Goal: Transaction & Acquisition: Book appointment/travel/reservation

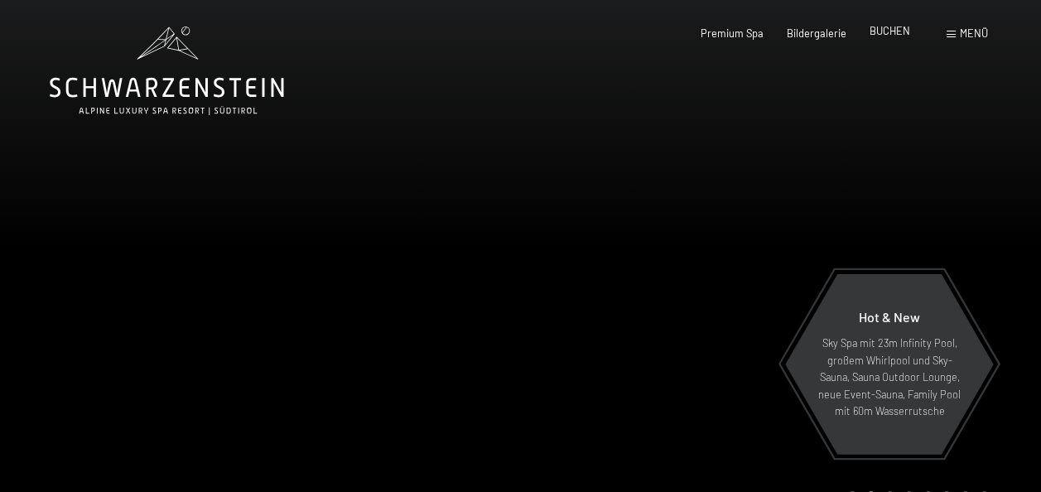
click at [893, 29] on span "BUCHEN" at bounding box center [890, 30] width 41 height 13
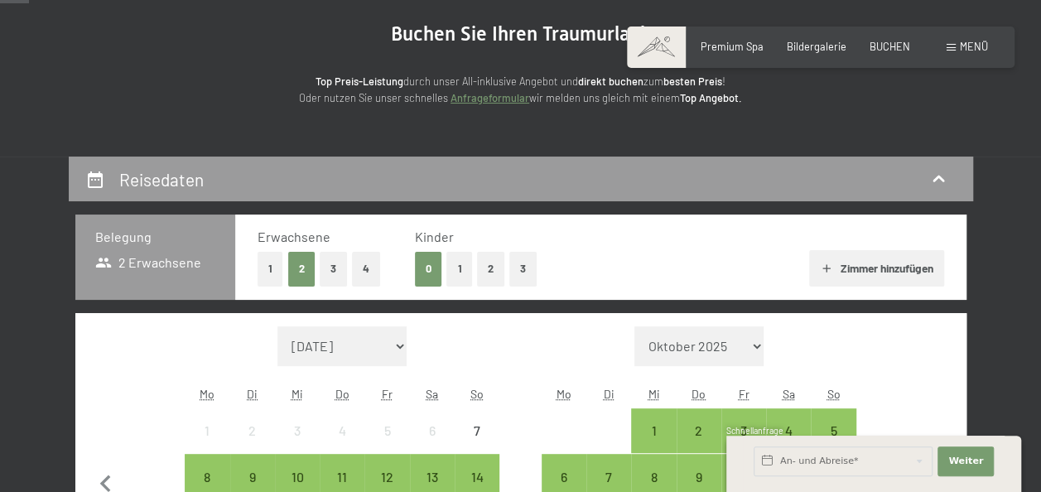
scroll to position [159, 0]
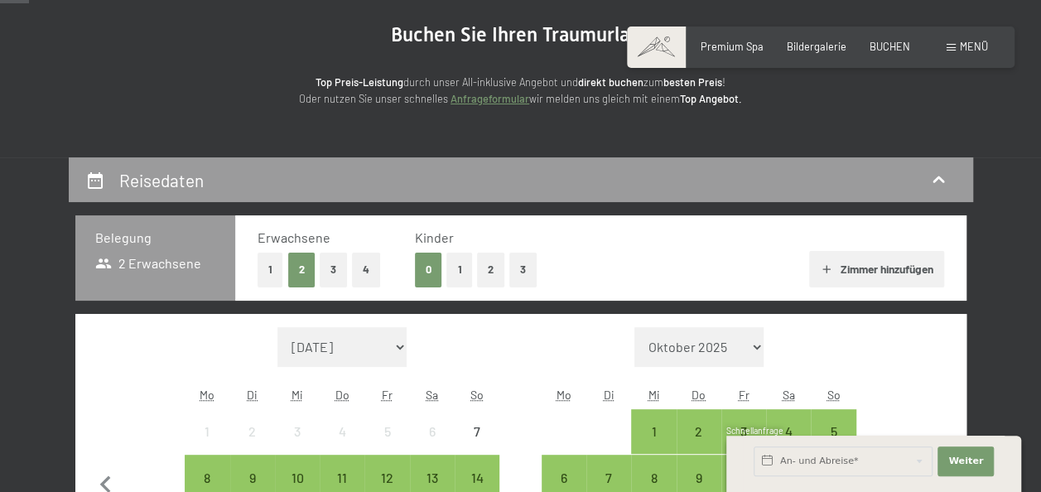
click at [332, 267] on button "3" at bounding box center [333, 270] width 27 height 34
click at [461, 281] on button "1" at bounding box center [460, 270] width 26 height 34
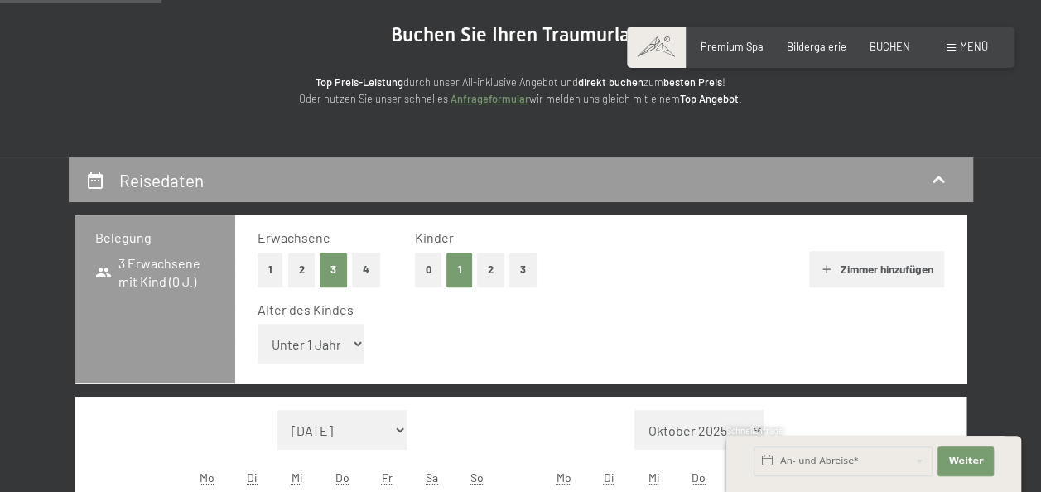
scroll to position [293, 0]
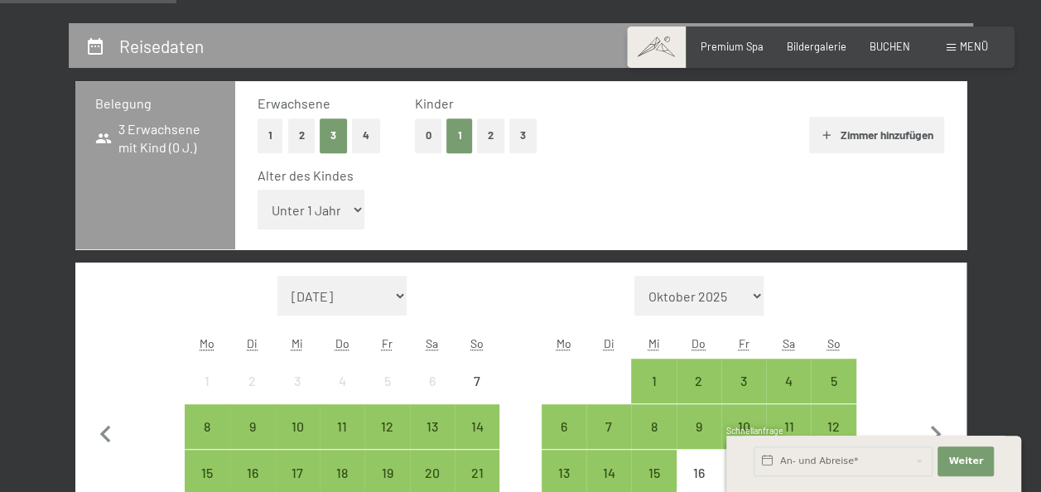
click at [358, 209] on select "Unter 1 Jahr 1 Jahr 2 Jahre 3 Jahre 4 Jahre 5 Jahre 6 Jahre 7 Jahre 8 Jahre 9 J…" at bounding box center [312, 210] width 108 height 40
select select "15"
click at [258, 190] on select "Unter 1 Jahr 1 Jahr 2 Jahre 3 Jahre 4 Jahre 5 Jahre 6 Jahre 7 Jahre 8 Jahre 9 J…" at bounding box center [312, 210] width 108 height 40
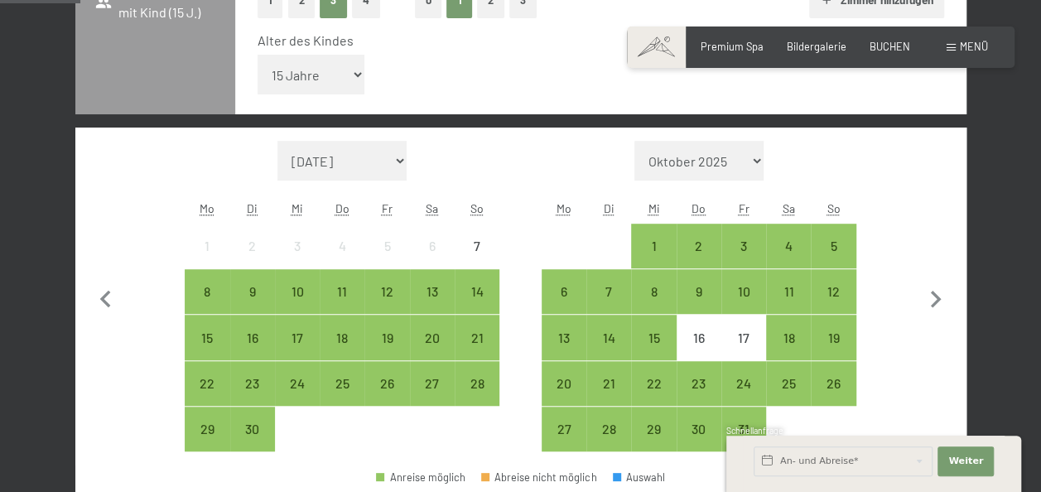
scroll to position [453, 0]
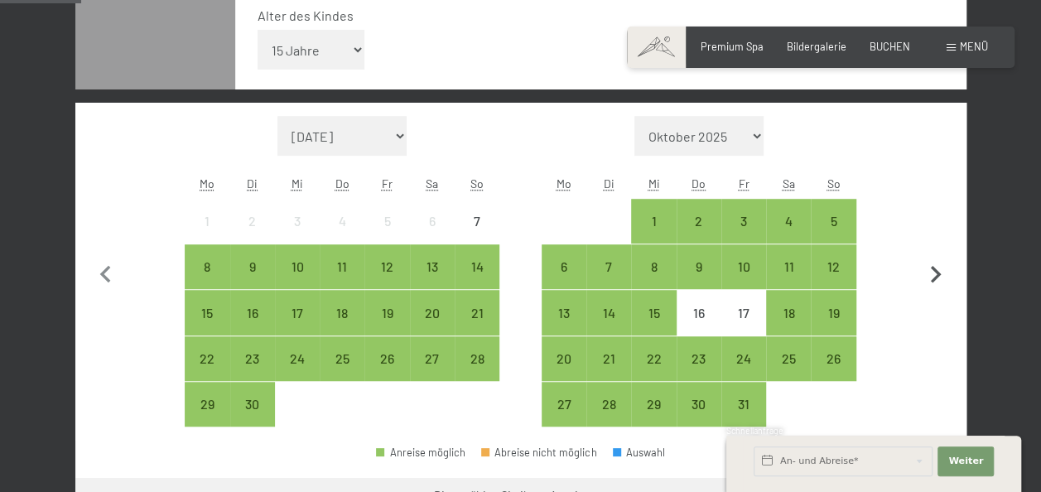
click at [930, 273] on icon "button" at bounding box center [936, 275] width 35 height 35
select select "[DATE]"
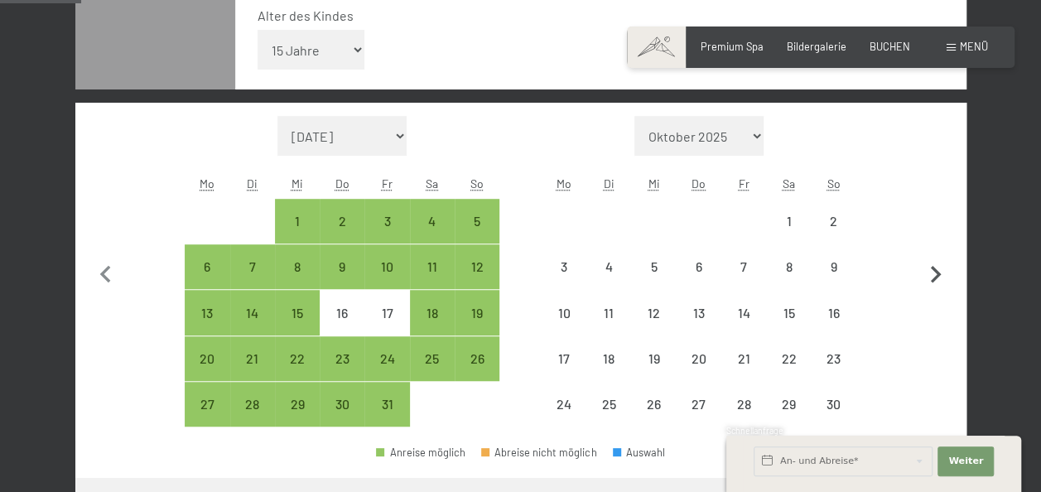
click at [930, 273] on icon "button" at bounding box center [936, 275] width 35 height 35
select select "[DATE]"
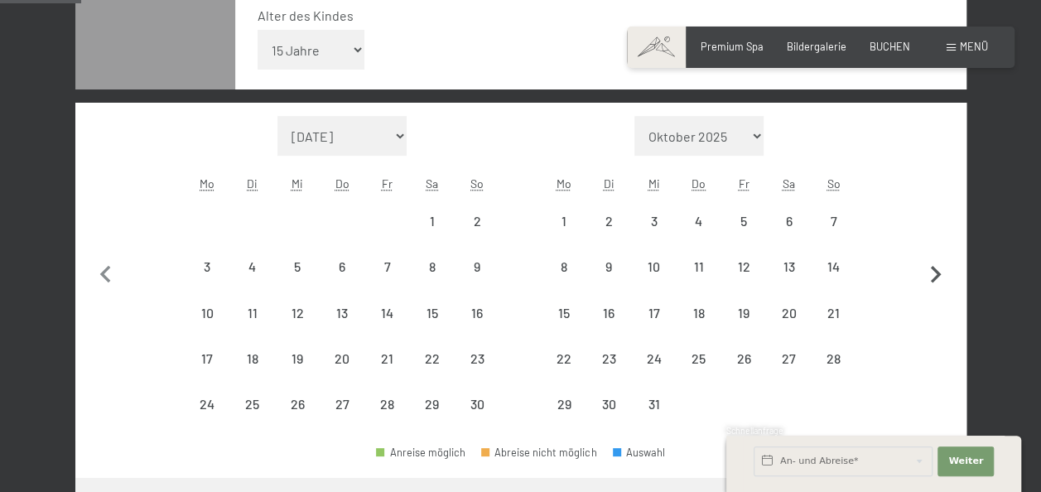
click at [930, 273] on icon "button" at bounding box center [936, 275] width 35 height 35
select select "[DATE]"
click at [930, 273] on icon "button" at bounding box center [936, 275] width 35 height 35
select select "[DATE]"
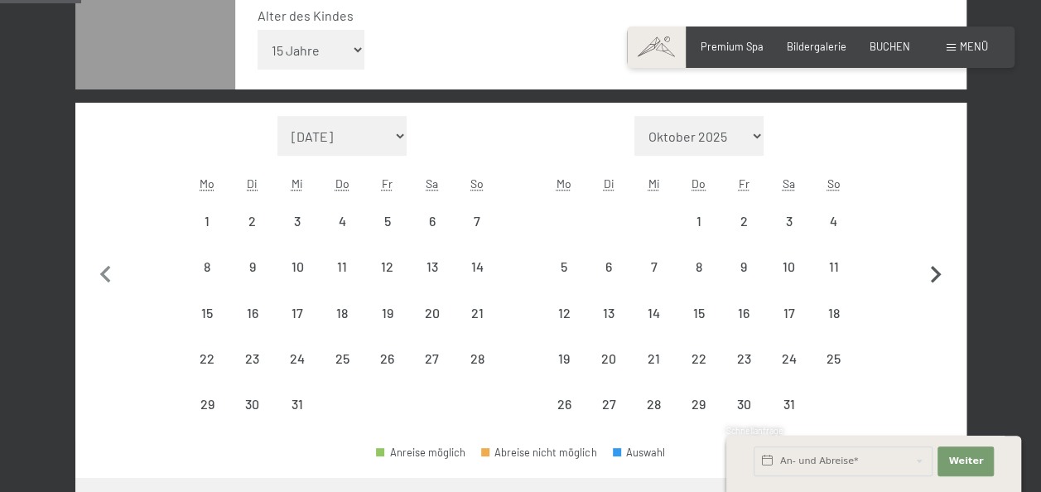
select select "[DATE]"
click at [930, 273] on icon "button" at bounding box center [936, 275] width 35 height 35
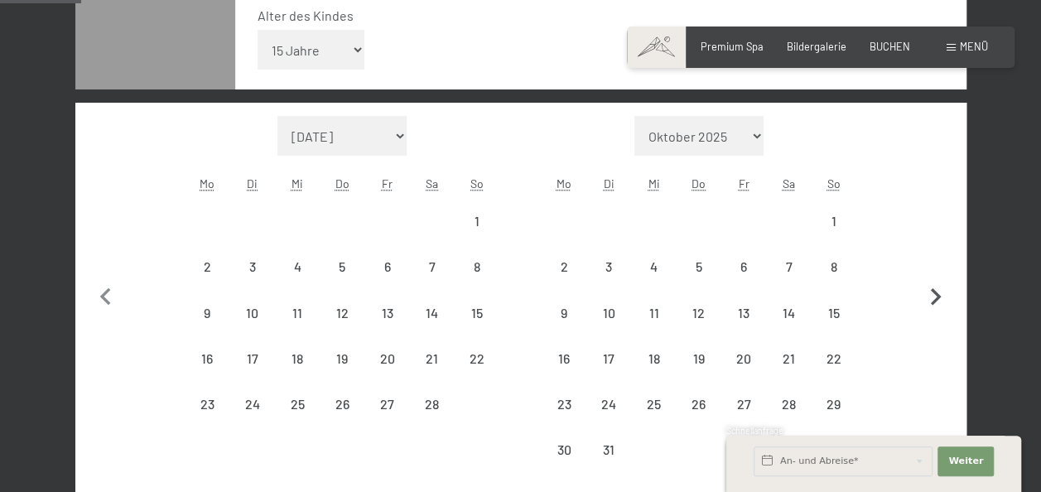
select select "[DATE]"
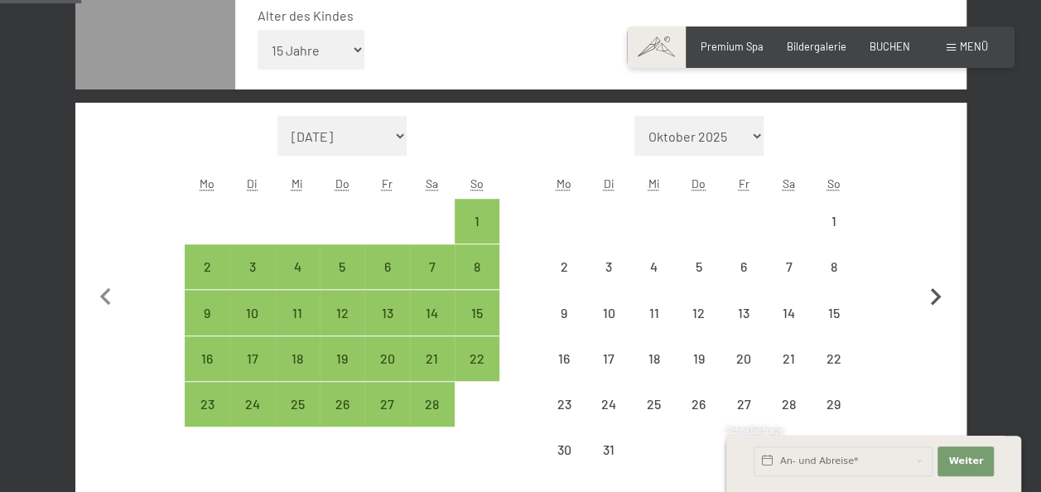
select select "[DATE]"
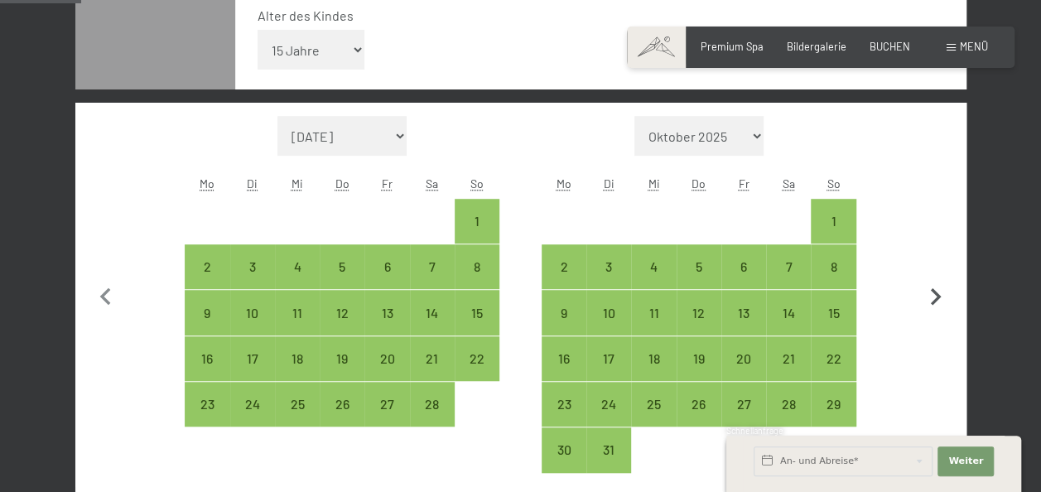
click at [930, 273] on button "button" at bounding box center [936, 294] width 35 height 357
select select "[DATE]"
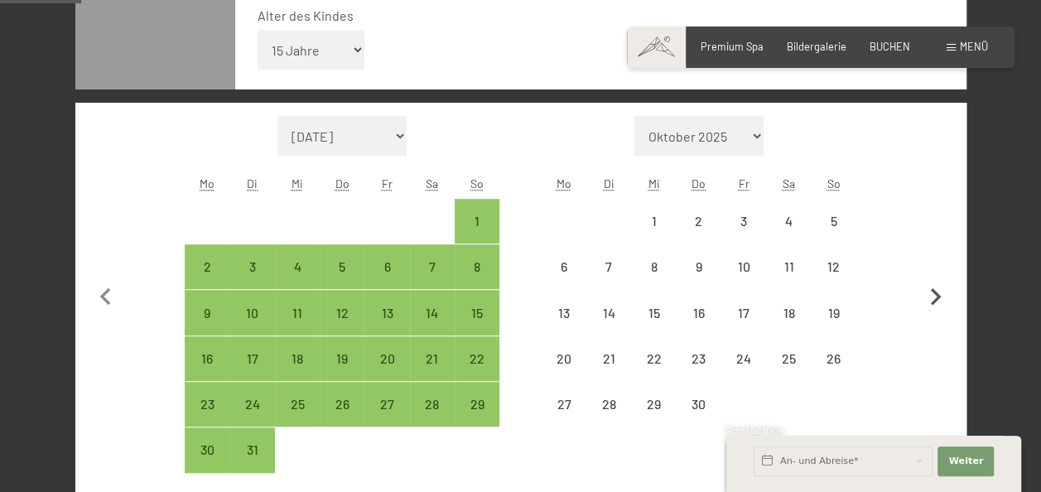
select select "[DATE]"
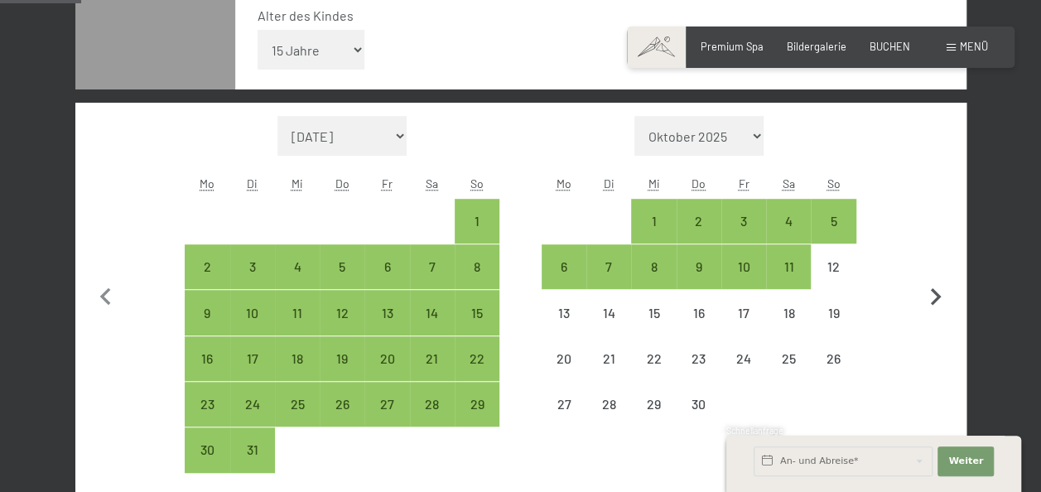
click at [935, 298] on icon "button" at bounding box center [936, 296] width 11 height 17
select select "[DATE]"
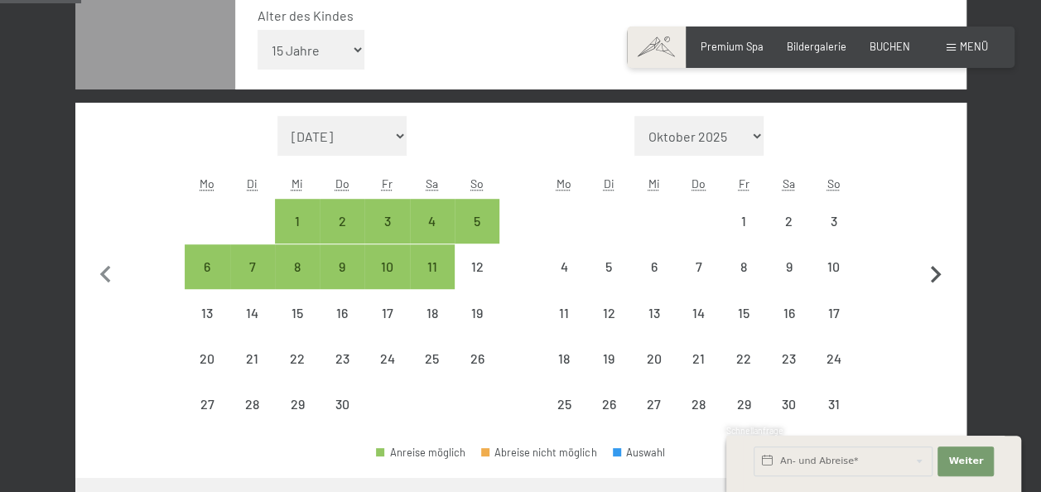
click at [935, 298] on button "button" at bounding box center [936, 272] width 35 height 312
select select "[DATE]"
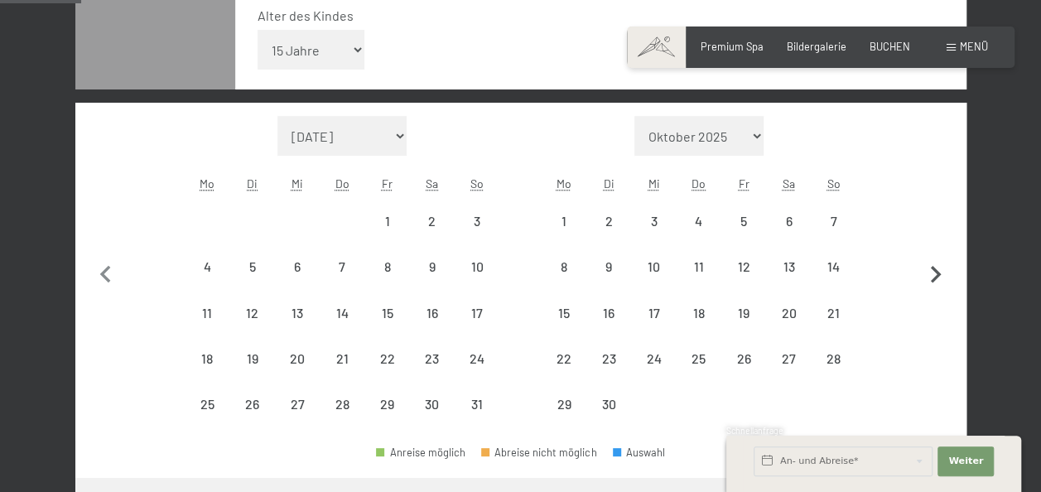
select select "[DATE]"
click at [936, 282] on icon "button" at bounding box center [936, 275] width 35 height 35
select select "[DATE]"
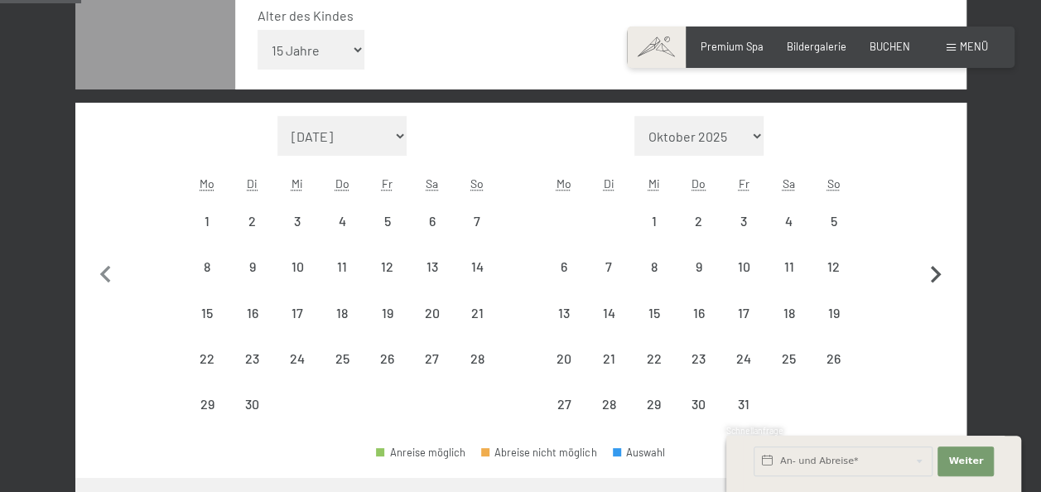
click at [936, 282] on icon "button" at bounding box center [936, 275] width 35 height 35
select select "[DATE]"
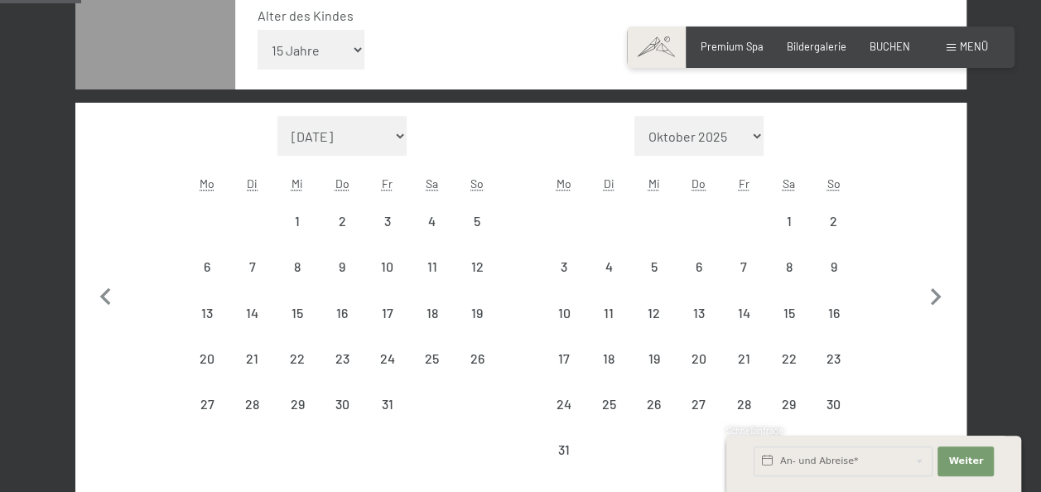
select select "[DATE]"
click at [825, 227] on div "2" at bounding box center [833, 235] width 41 height 41
select select "[DATE]"
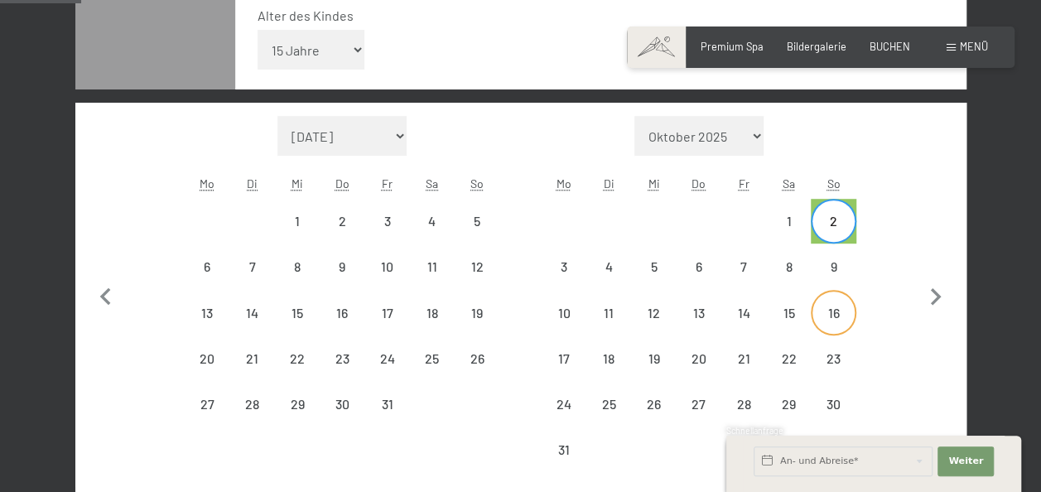
click at [843, 311] on div "16" at bounding box center [833, 327] width 41 height 41
select select "[DATE]"
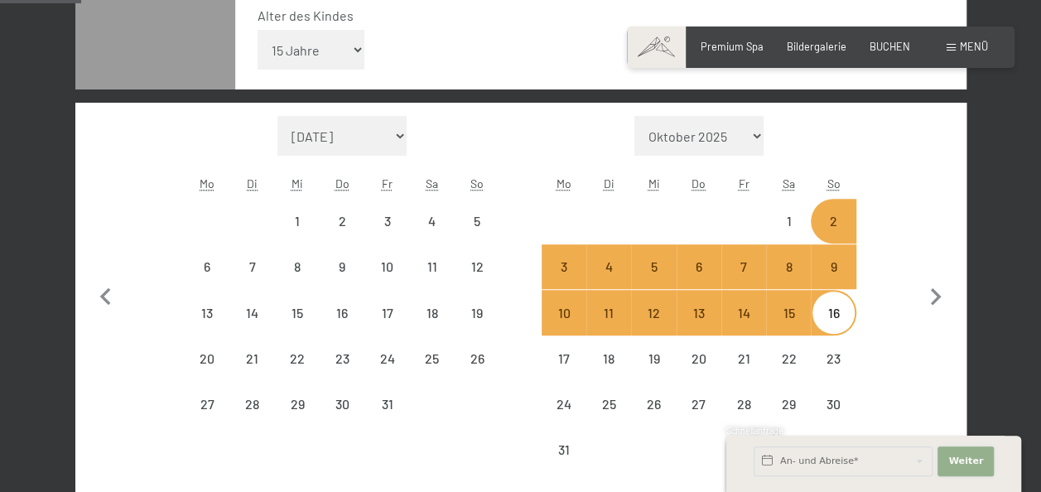
click at [968, 456] on span "Weiter" at bounding box center [966, 461] width 35 height 13
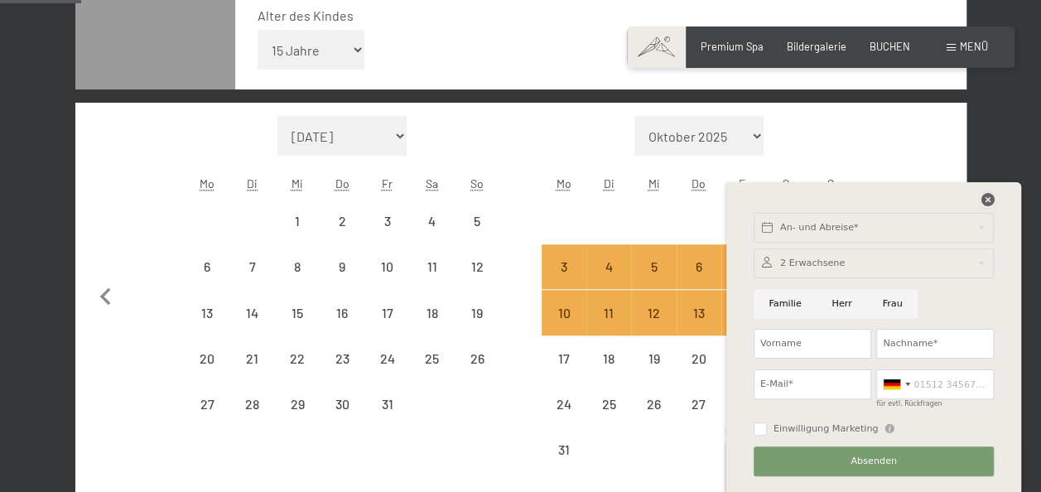
click at [993, 201] on icon at bounding box center [987, 199] width 13 height 13
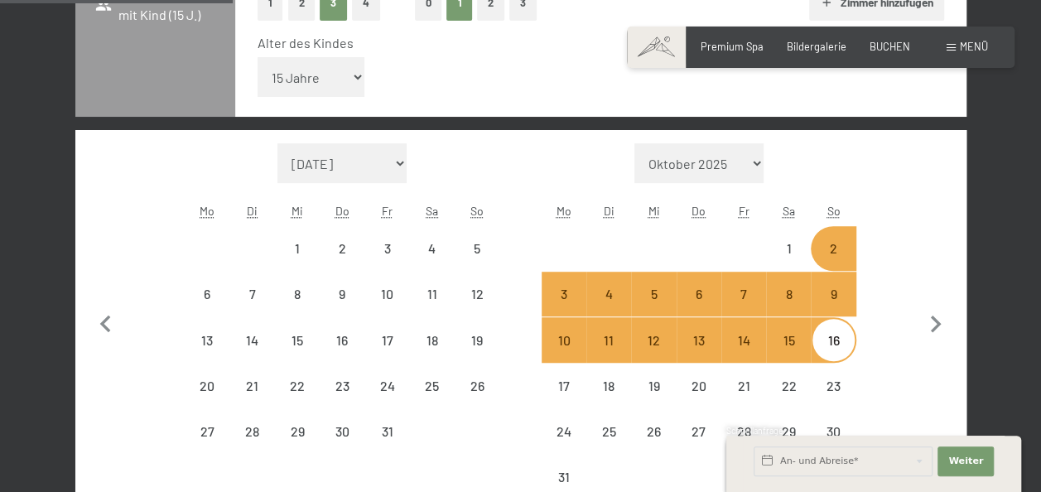
scroll to position [423, 0]
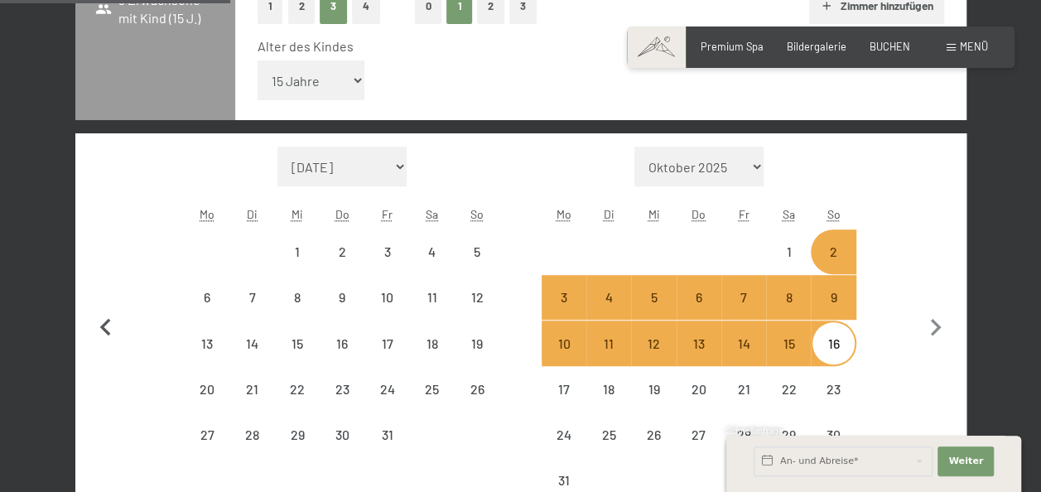
click at [96, 326] on icon "button" at bounding box center [106, 328] width 35 height 35
select select "[DATE]"
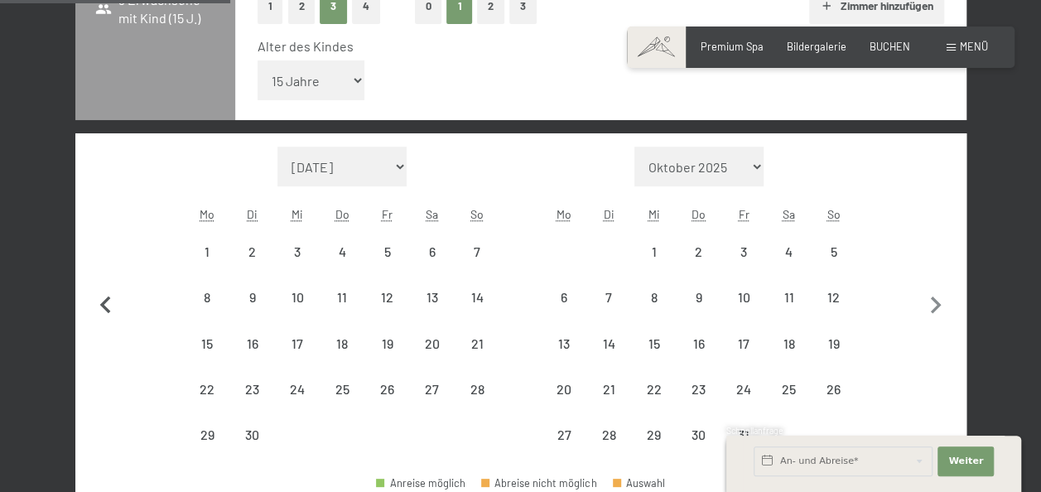
click at [96, 326] on button "button" at bounding box center [106, 303] width 35 height 312
select select "[DATE]"
click at [96, 326] on button "button" at bounding box center [106, 303] width 35 height 312
select select "[DATE]"
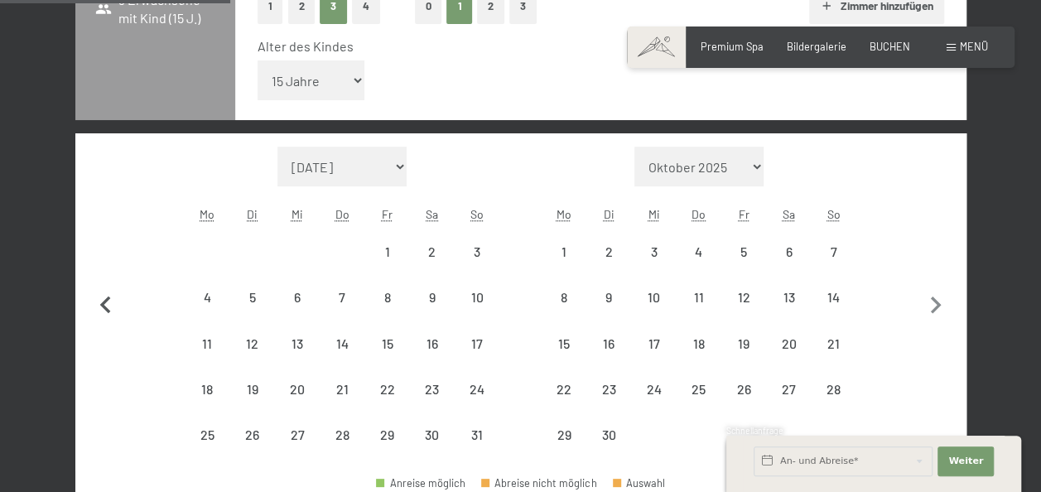
select select "[DATE]"
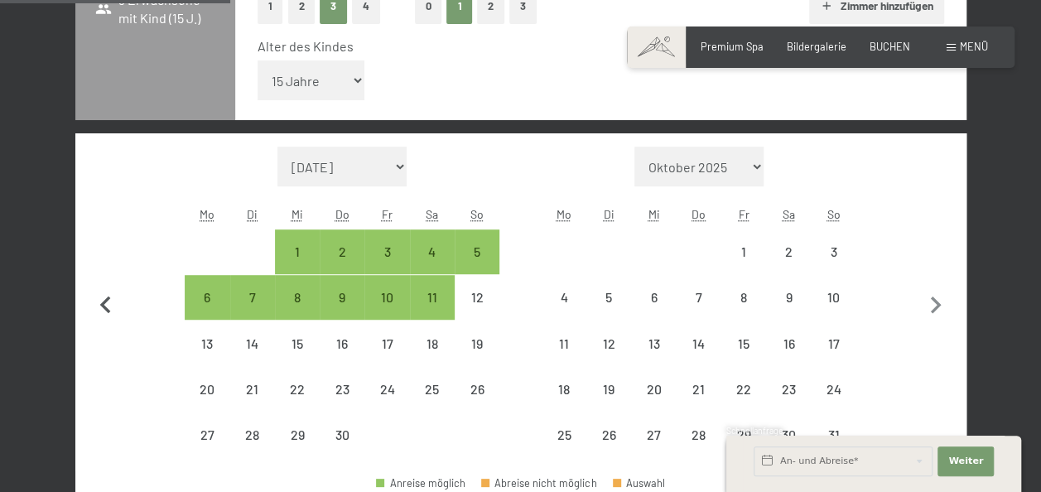
click at [96, 326] on button "button" at bounding box center [106, 303] width 35 height 312
select select "[DATE]"
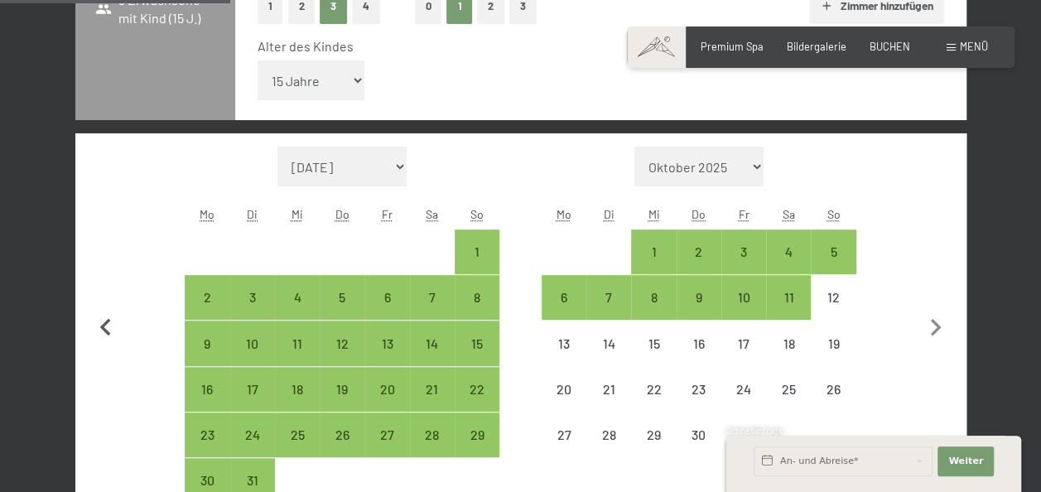
click at [96, 326] on icon "button" at bounding box center [106, 328] width 35 height 35
select select "[DATE]"
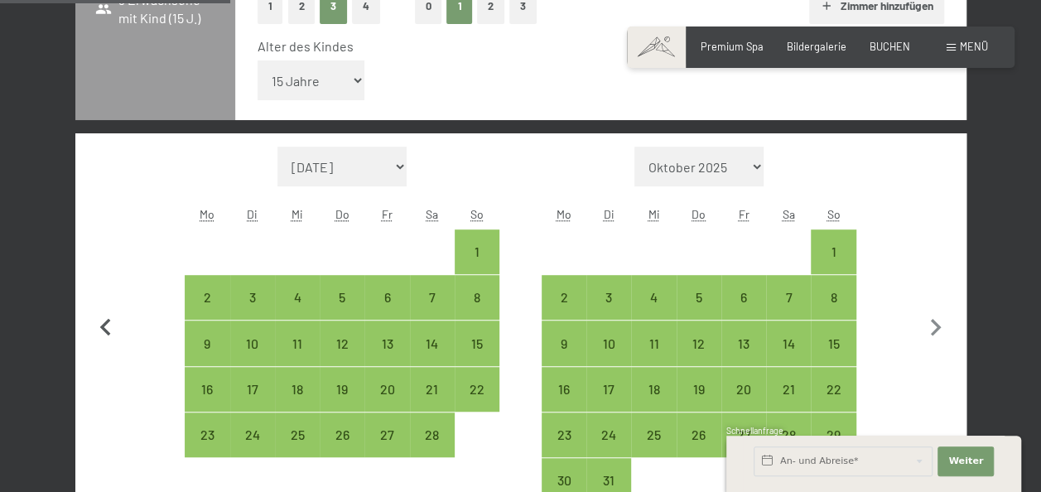
click at [96, 326] on icon "button" at bounding box center [106, 328] width 35 height 35
select select "[DATE]"
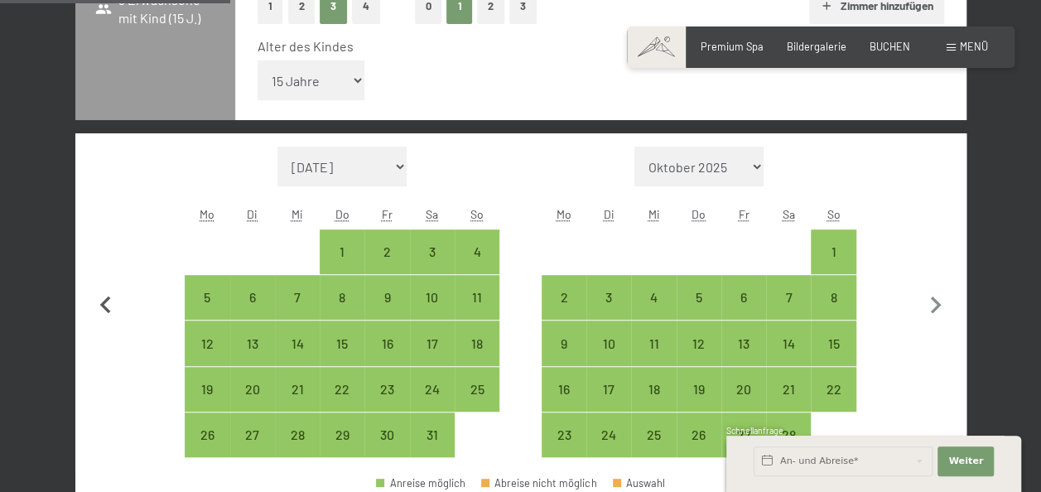
click at [96, 326] on button "button" at bounding box center [106, 303] width 35 height 312
select select "[DATE]"
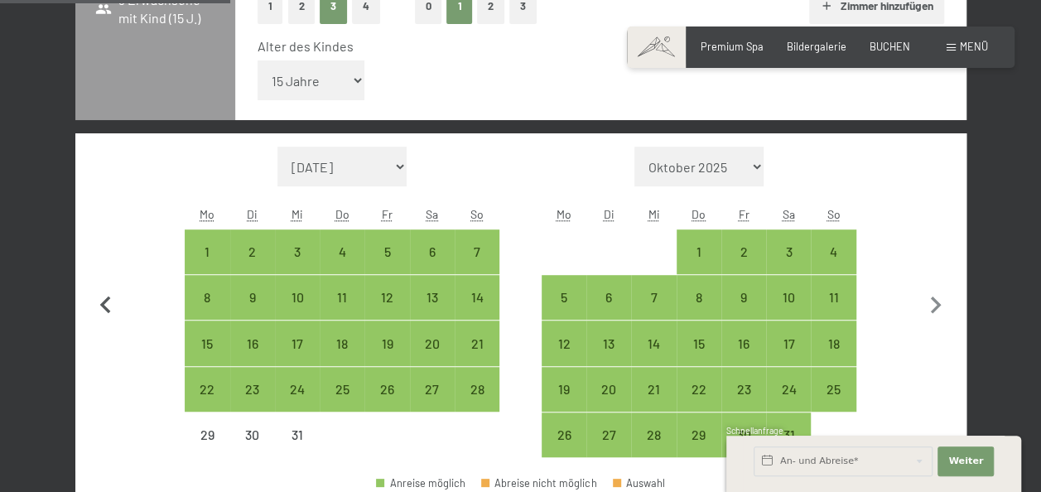
click at [96, 326] on button "button" at bounding box center [106, 303] width 35 height 312
select select "[DATE]"
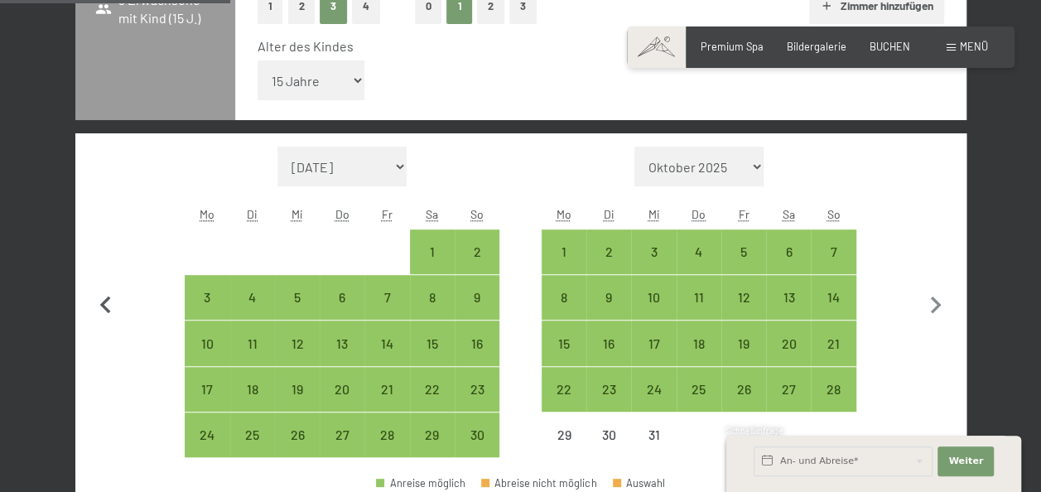
click at [96, 326] on button "button" at bounding box center [106, 303] width 35 height 312
select select "[DATE]"
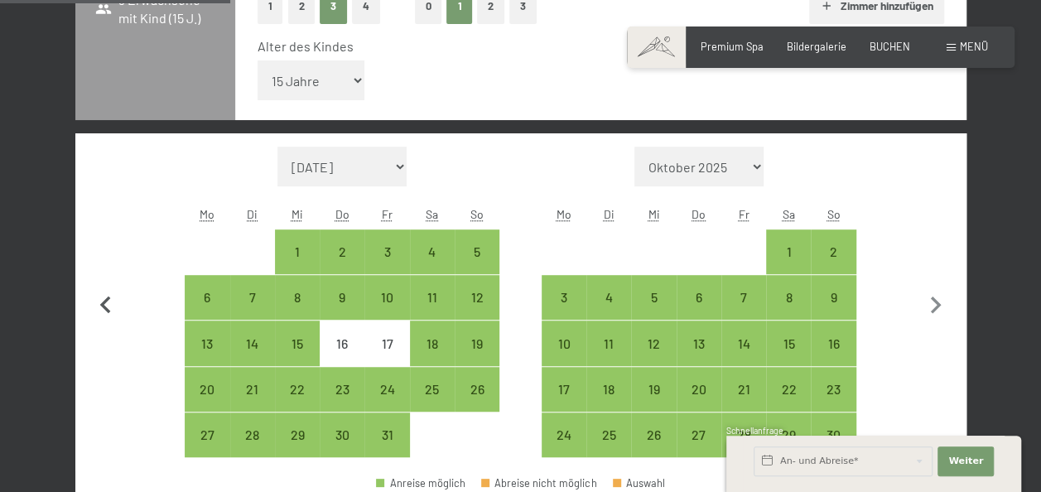
click at [96, 326] on button "button" at bounding box center [106, 303] width 35 height 312
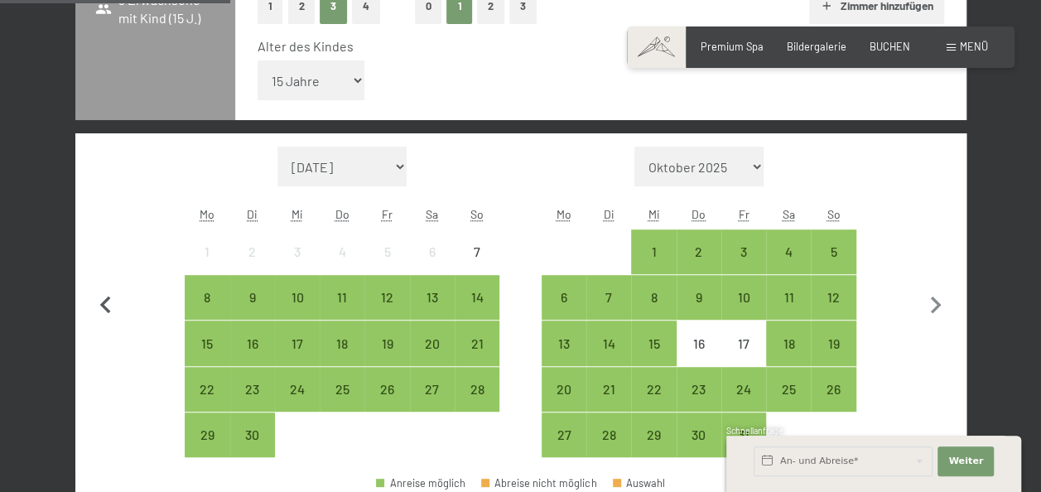
click at [96, 326] on button "button" at bounding box center [106, 303] width 35 height 312
click at [476, 298] on span "Einwilligung Marketing*" at bounding box center [428, 293] width 137 height 17
click at [352, 298] on input "Einwilligung Marketing*" at bounding box center [344, 293] width 17 height 17
checkbox input "false"
click at [482, 318] on div "14" at bounding box center [477, 311] width 41 height 41
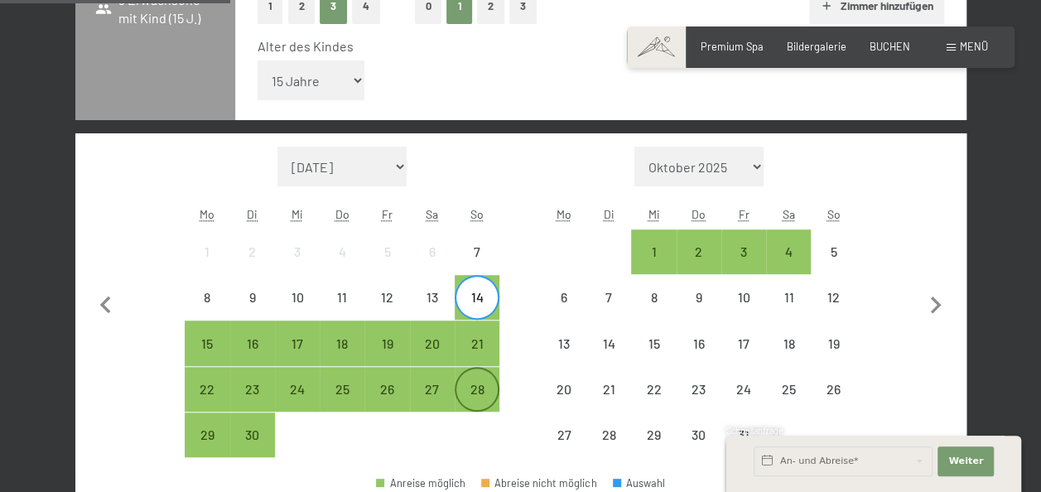
click at [482, 383] on div "28" at bounding box center [477, 403] width 41 height 41
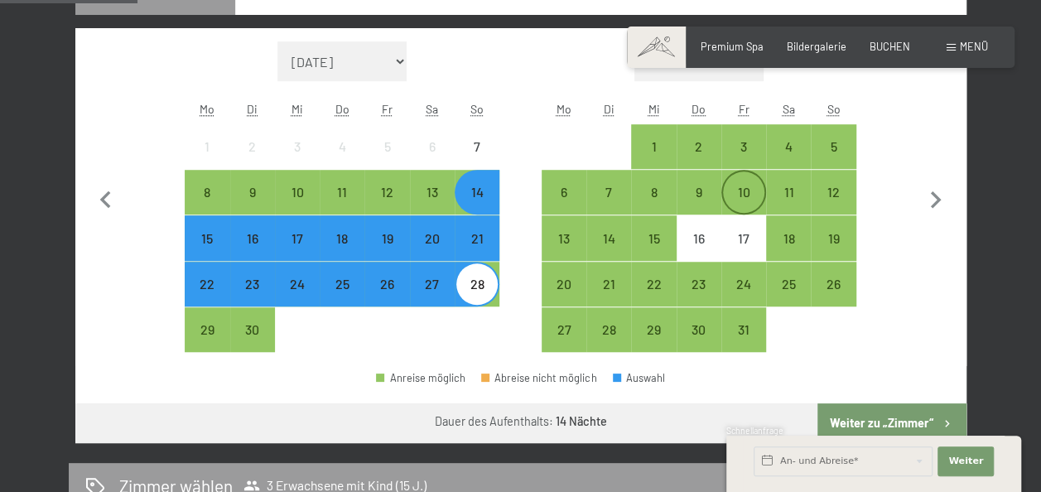
scroll to position [586, 0]
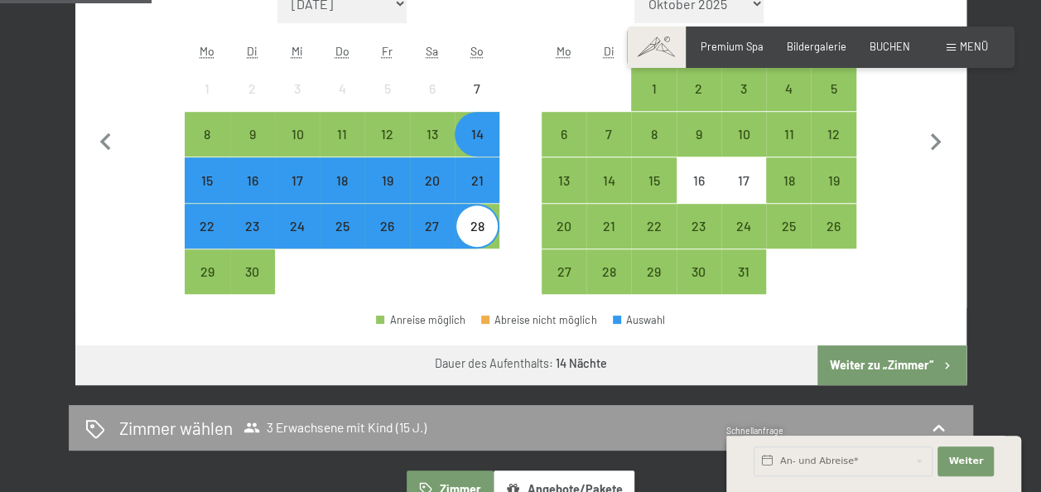
click at [898, 370] on button "Weiter zu „Zimmer“" at bounding box center [892, 366] width 148 height 40
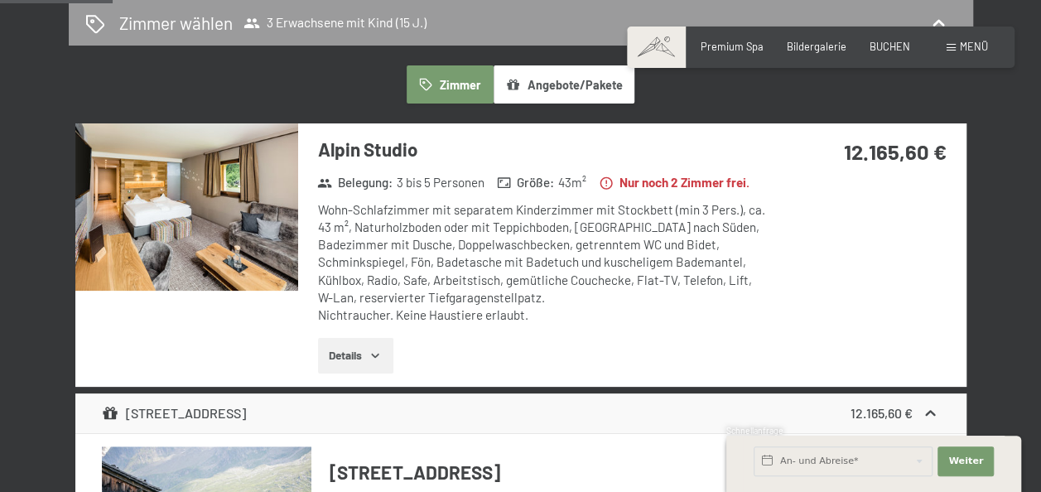
scroll to position [384, 0]
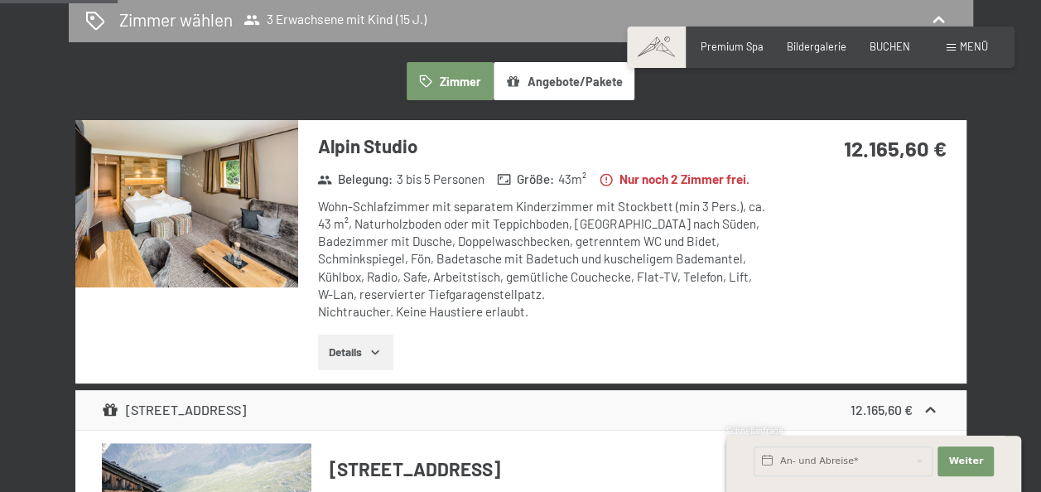
click at [389, 371] on button "Details" at bounding box center [355, 353] width 75 height 36
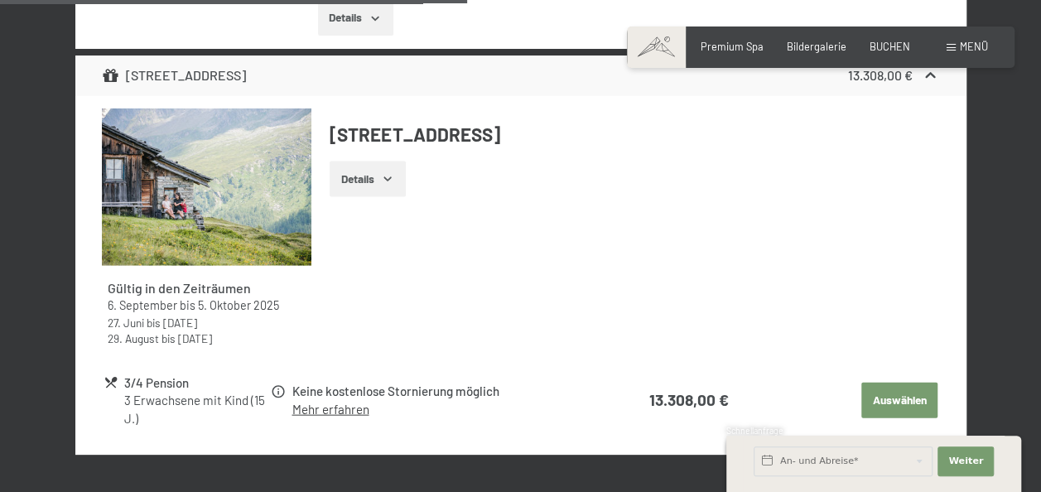
scroll to position [1664, 0]
click at [400, 198] on button "Details" at bounding box center [367, 180] width 75 height 36
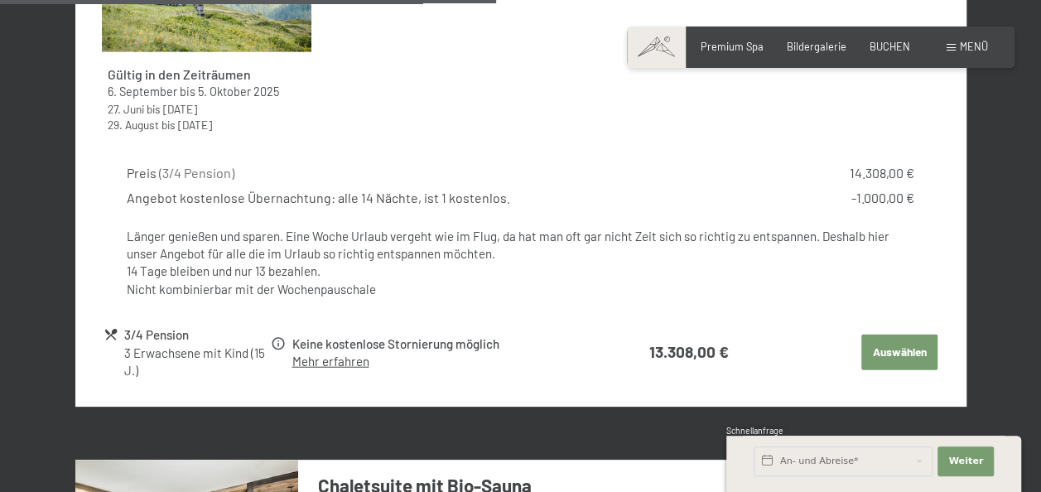
scroll to position [1891, 0]
